Goal: Information Seeking & Learning: Check status

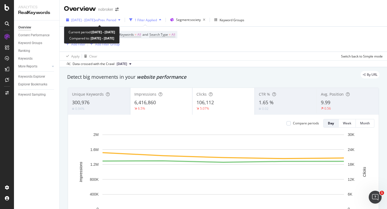
click at [88, 23] on div "[DATE] - [DATE] vs Prev. Period" at bounding box center [93, 20] width 59 height 8
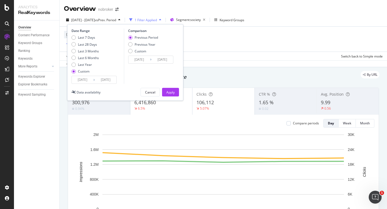
click at [79, 80] on input "2025/09/01" at bounding box center [82, 80] width 21 height 8
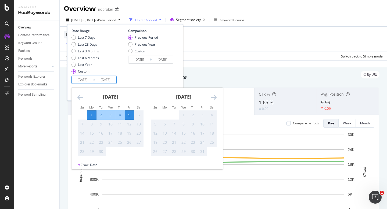
click at [148, 78] on div "Comparison Previous Period Previous Year Custom 2025/08/27 Navigate forward to …" at bounding box center [149, 55] width 51 height 55
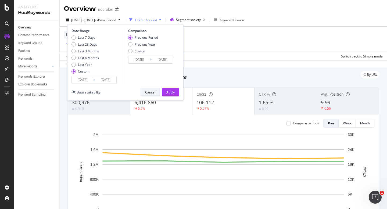
click at [146, 91] on div "Cancel" at bounding box center [150, 92] width 10 height 5
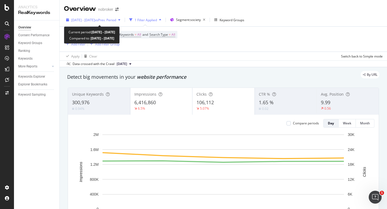
click at [93, 18] on span "2025 Sep. 1st - Sep. 5th" at bounding box center [83, 20] width 24 height 5
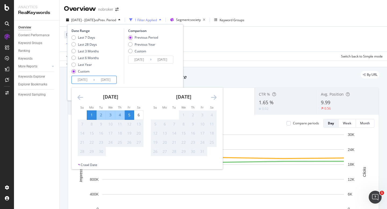
click at [84, 79] on input "[DATE]" at bounding box center [82, 80] width 21 height 8
click at [90, 111] on div "1" at bounding box center [91, 115] width 9 height 9
click at [140, 111] on div "6" at bounding box center [138, 115] width 9 height 9
type input "2025/09/06"
type input "2025/08/26"
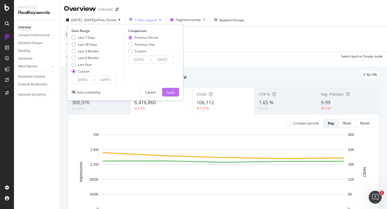
click at [170, 90] on div "Apply" at bounding box center [170, 92] width 8 height 5
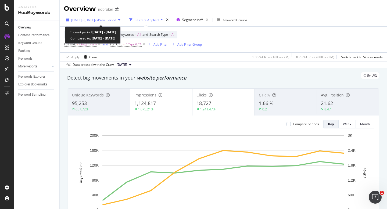
click at [92, 19] on span "[DATE] - [DATE]" at bounding box center [83, 20] width 24 height 5
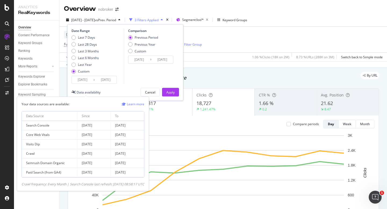
click at [78, 77] on input "2025/08/26" at bounding box center [82, 80] width 21 height 8
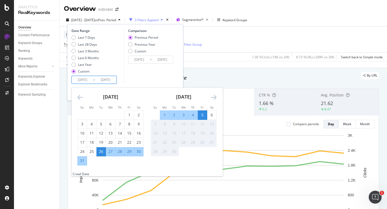
click at [147, 77] on div "Comparison Previous Period Previous Year Custom 2025/08/15 Navigate forward to …" at bounding box center [149, 55] width 51 height 55
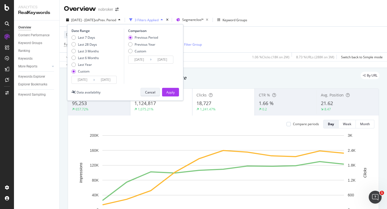
click at [152, 93] on div "Cancel" at bounding box center [150, 92] width 10 height 5
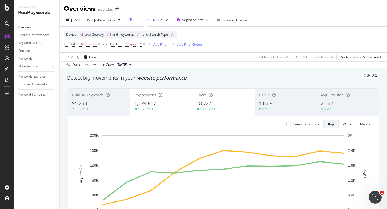
scroll to position [637, 0]
